Goal: Find specific page/section: Find specific page/section

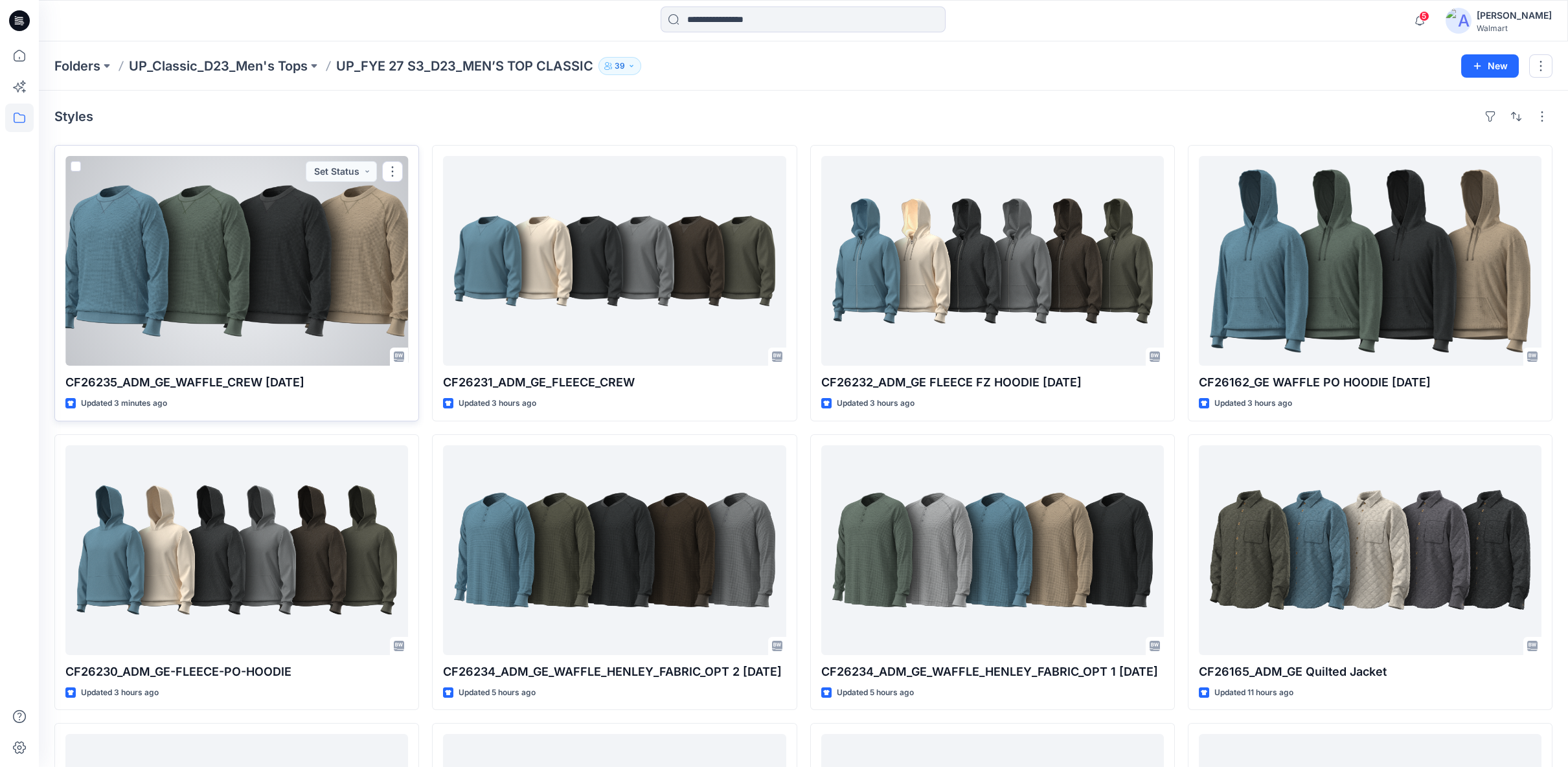
click at [201, 287] on div at bounding box center [237, 260] width 343 height 210
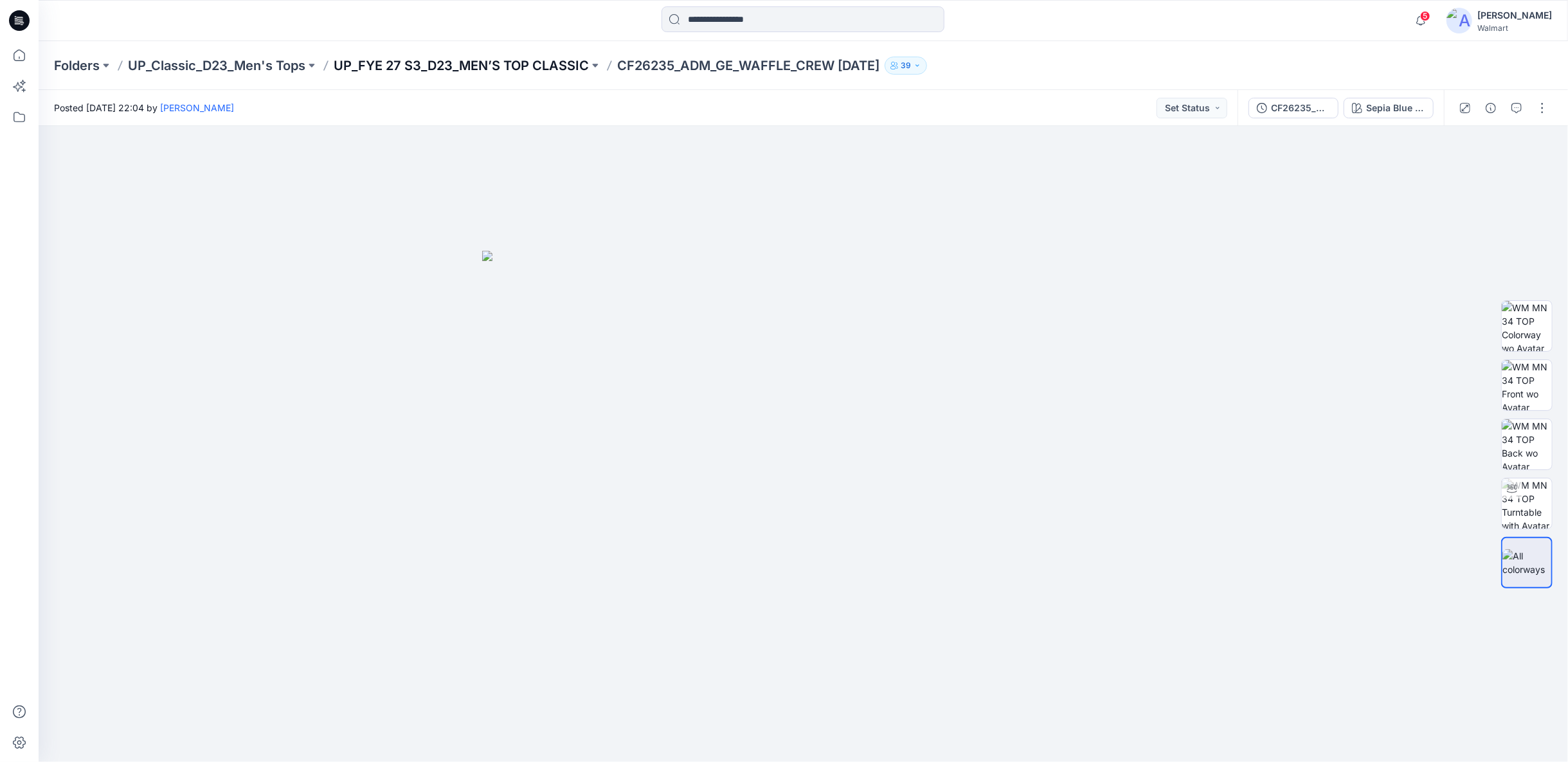
click at [447, 66] on p "UP_FYE 27 S3_D23_MEN’S TOP CLASSIC" at bounding box center [461, 65] width 255 height 18
